Goal: Navigation & Orientation: Find specific page/section

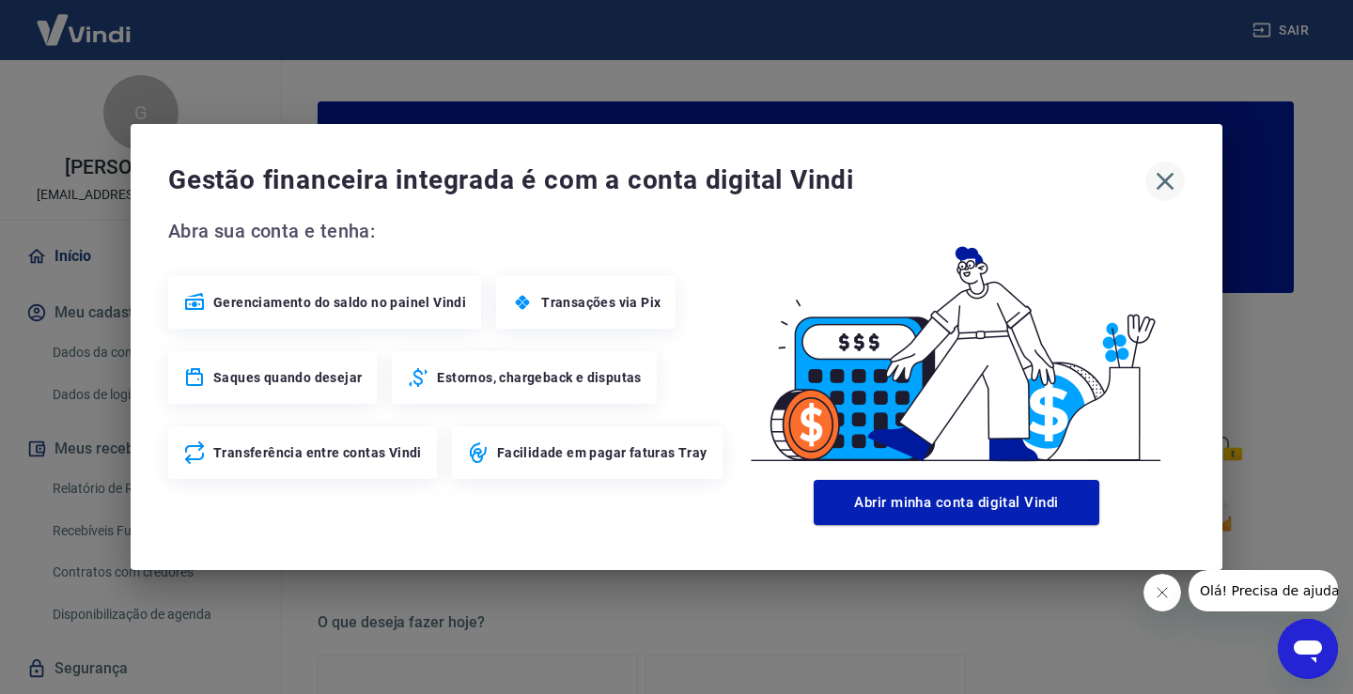
click at [1155, 185] on icon "button" at bounding box center [1165, 181] width 30 height 30
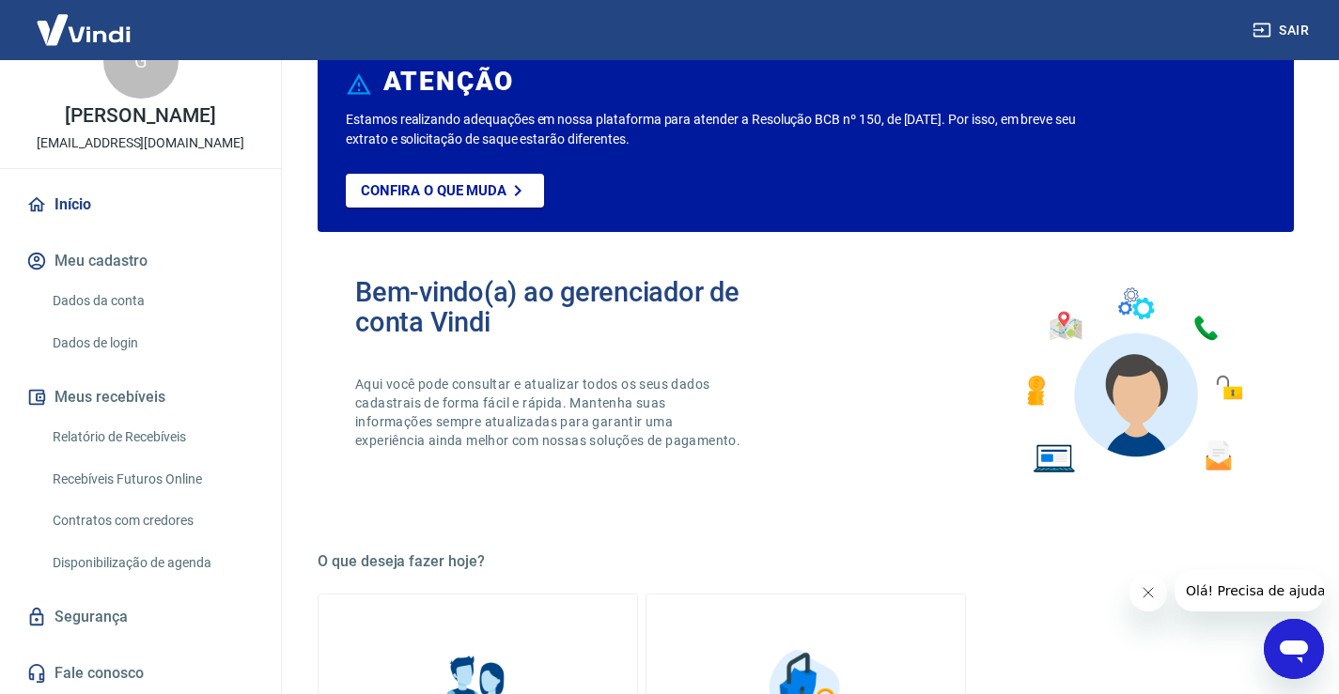
scroll to position [94, 0]
